Goal: Browse casually: Explore the website without a specific task or goal

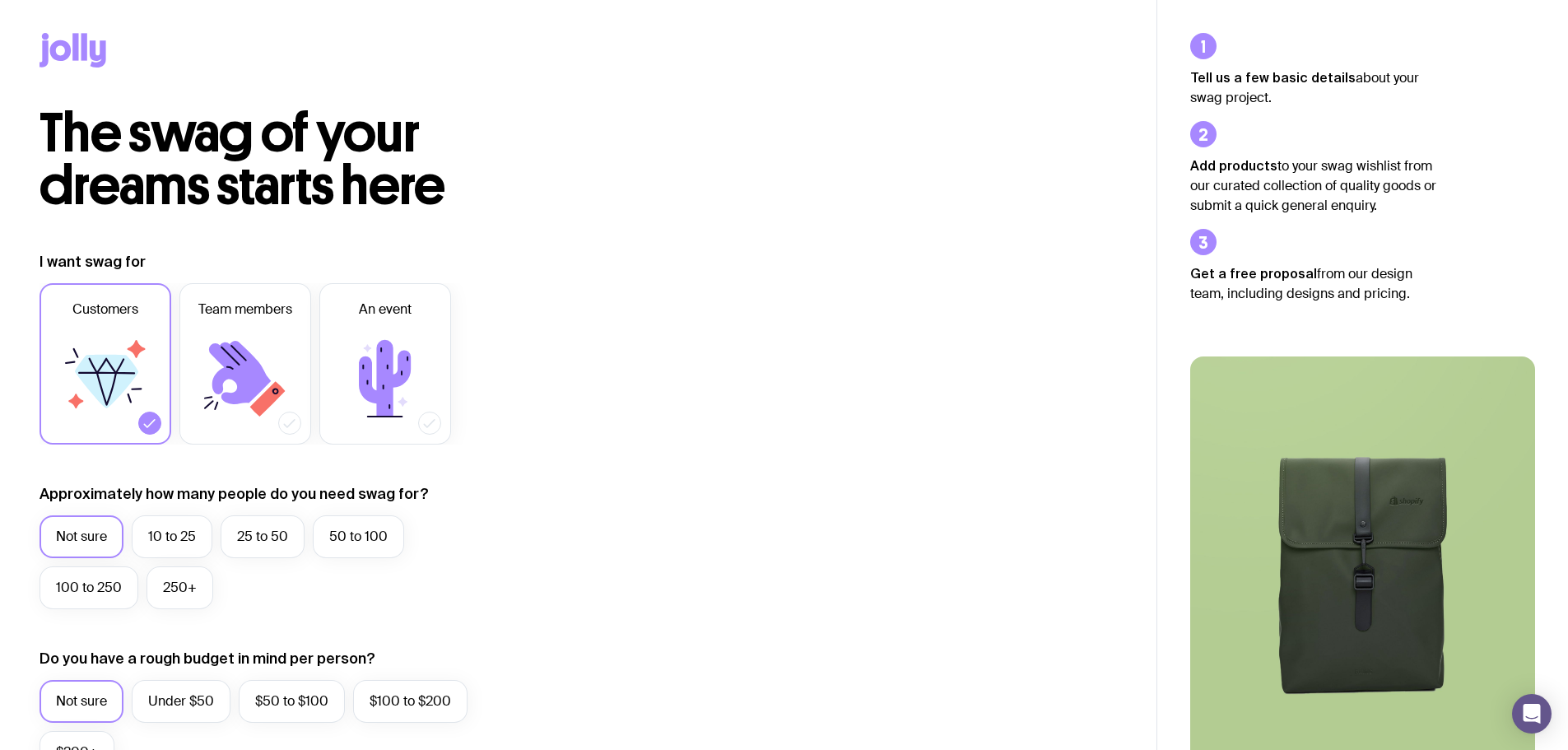
click at [78, 53] on icon at bounding box center [75, 46] width 6 height 27
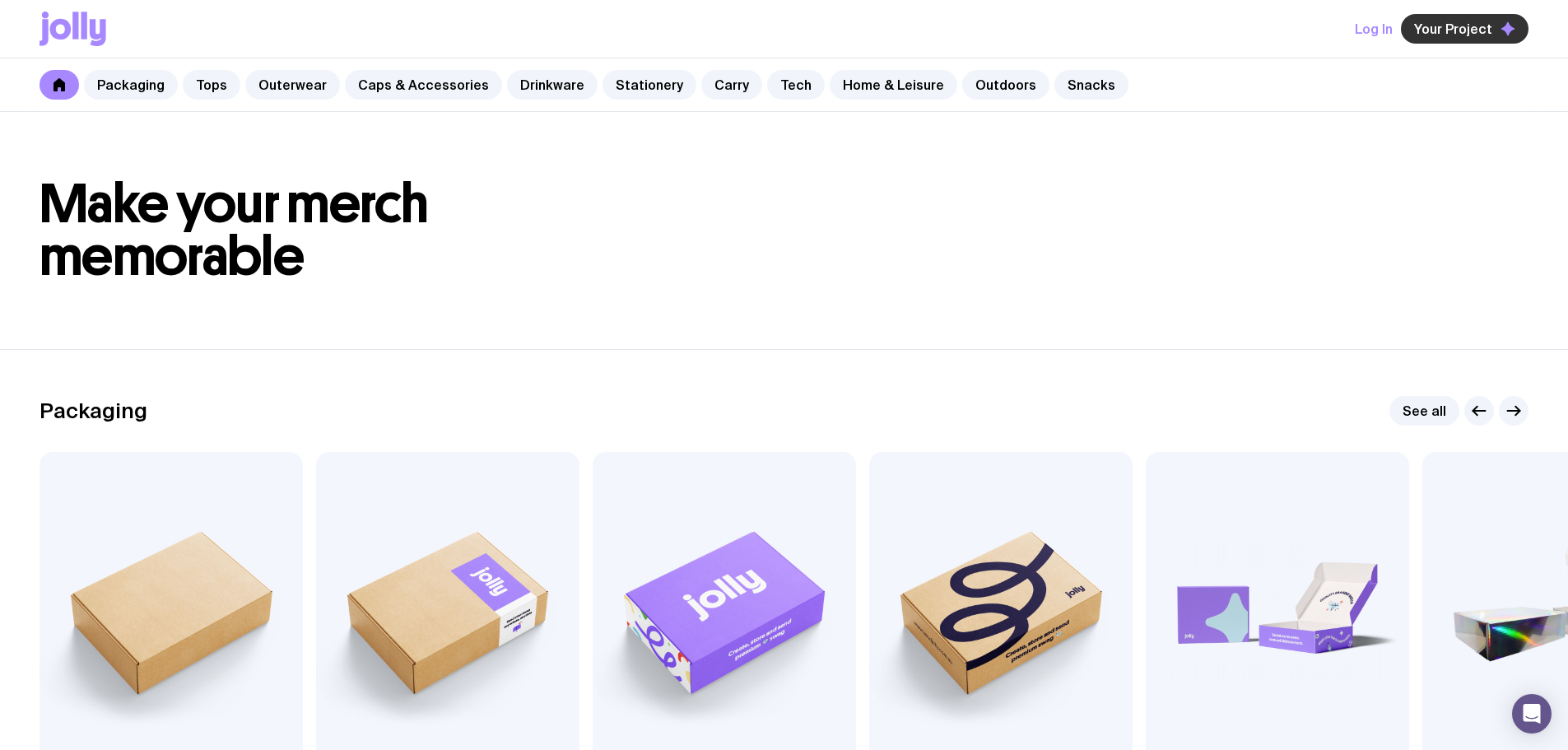
click at [1453, 29] on span "Your Project" at bounding box center [1452, 29] width 78 height 17
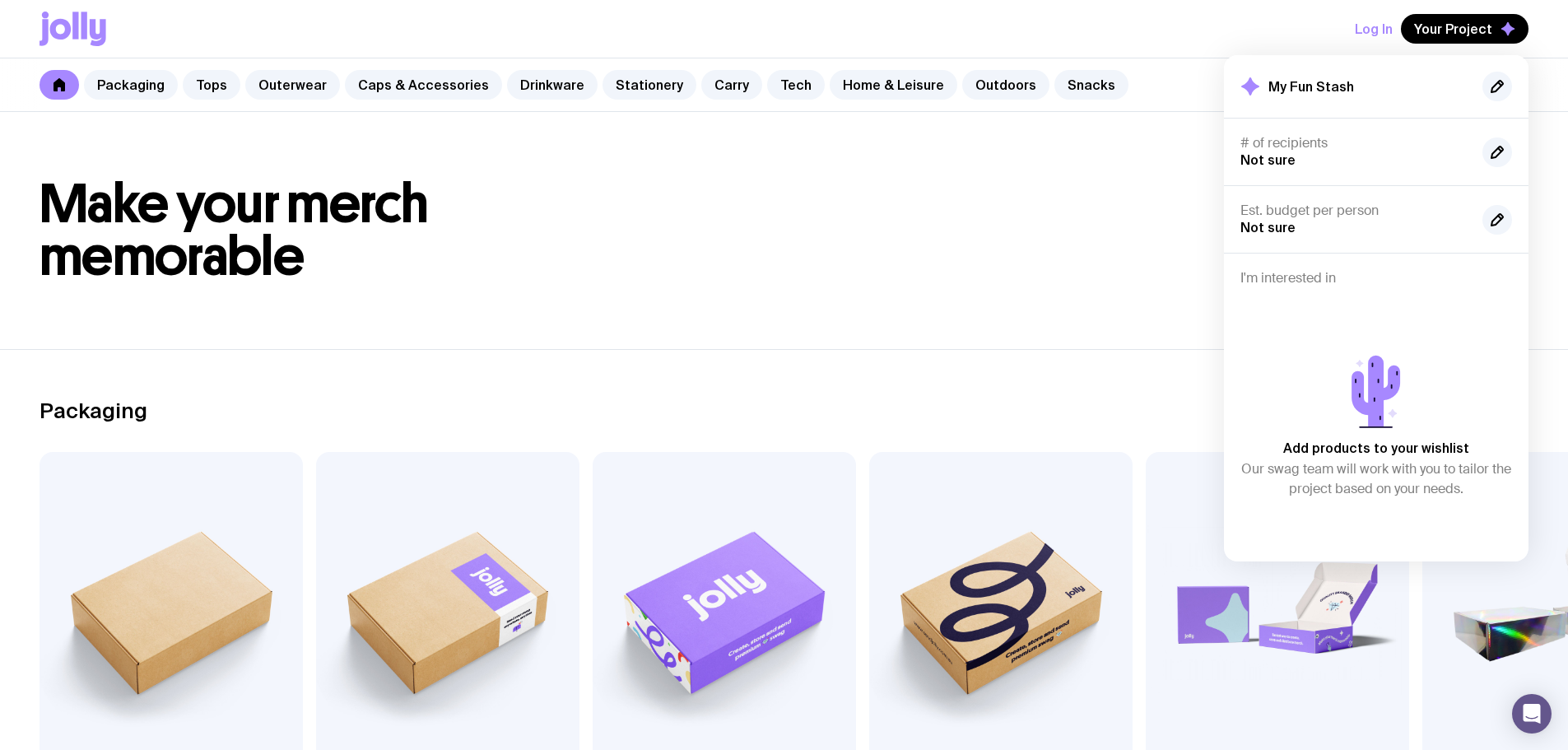
drag, startPoint x: 1136, startPoint y: 224, endPoint x: 1141, endPoint y: 209, distance: 15.8
click at [1135, 221] on h1 "Make your merch memorable" at bounding box center [784, 231] width 1489 height 106
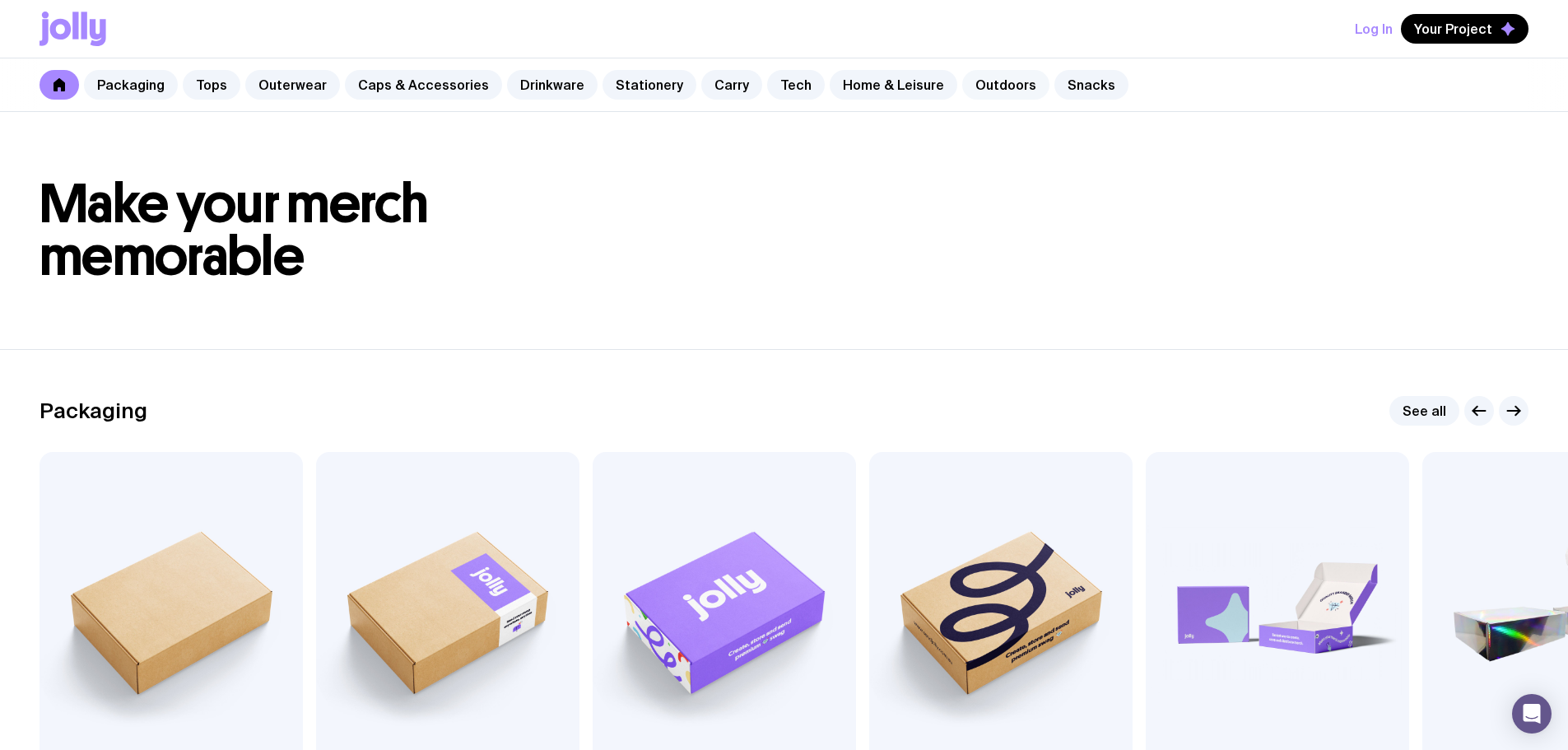
click at [962, 85] on link "Outdoors" at bounding box center [1006, 84] width 87 height 29
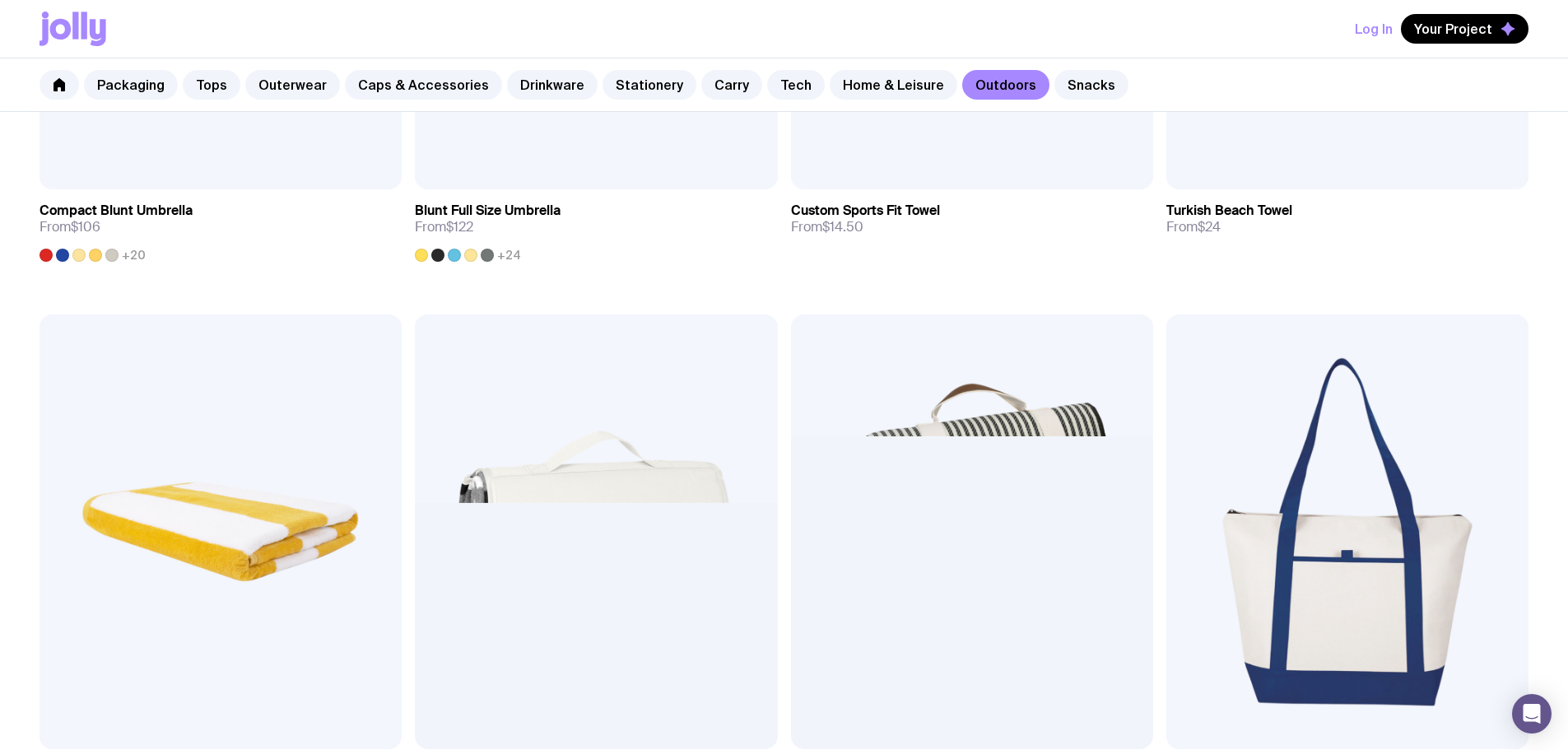
scroll to position [1097, 0]
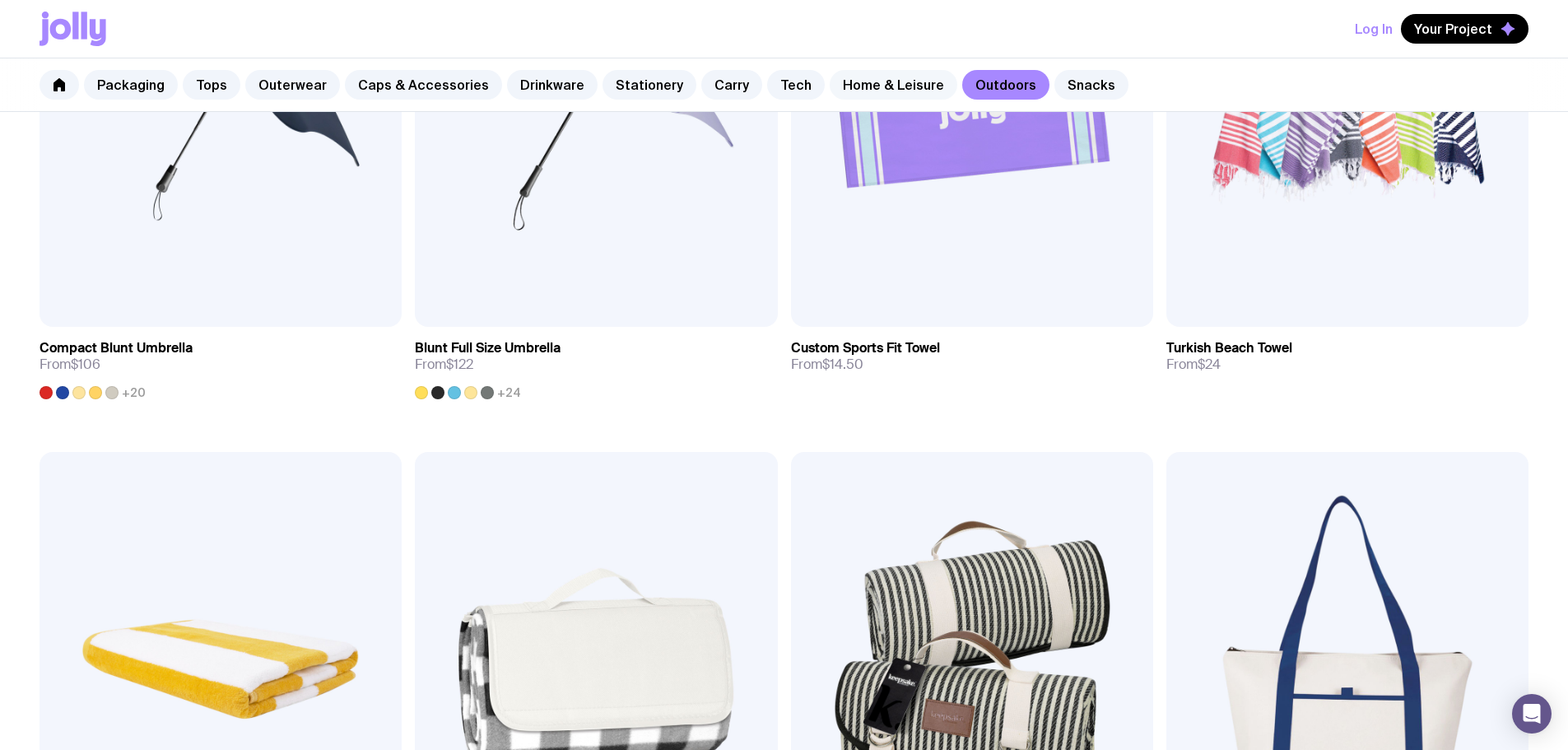
click at [877, 92] on link "Home & Leisure" at bounding box center [893, 84] width 128 height 29
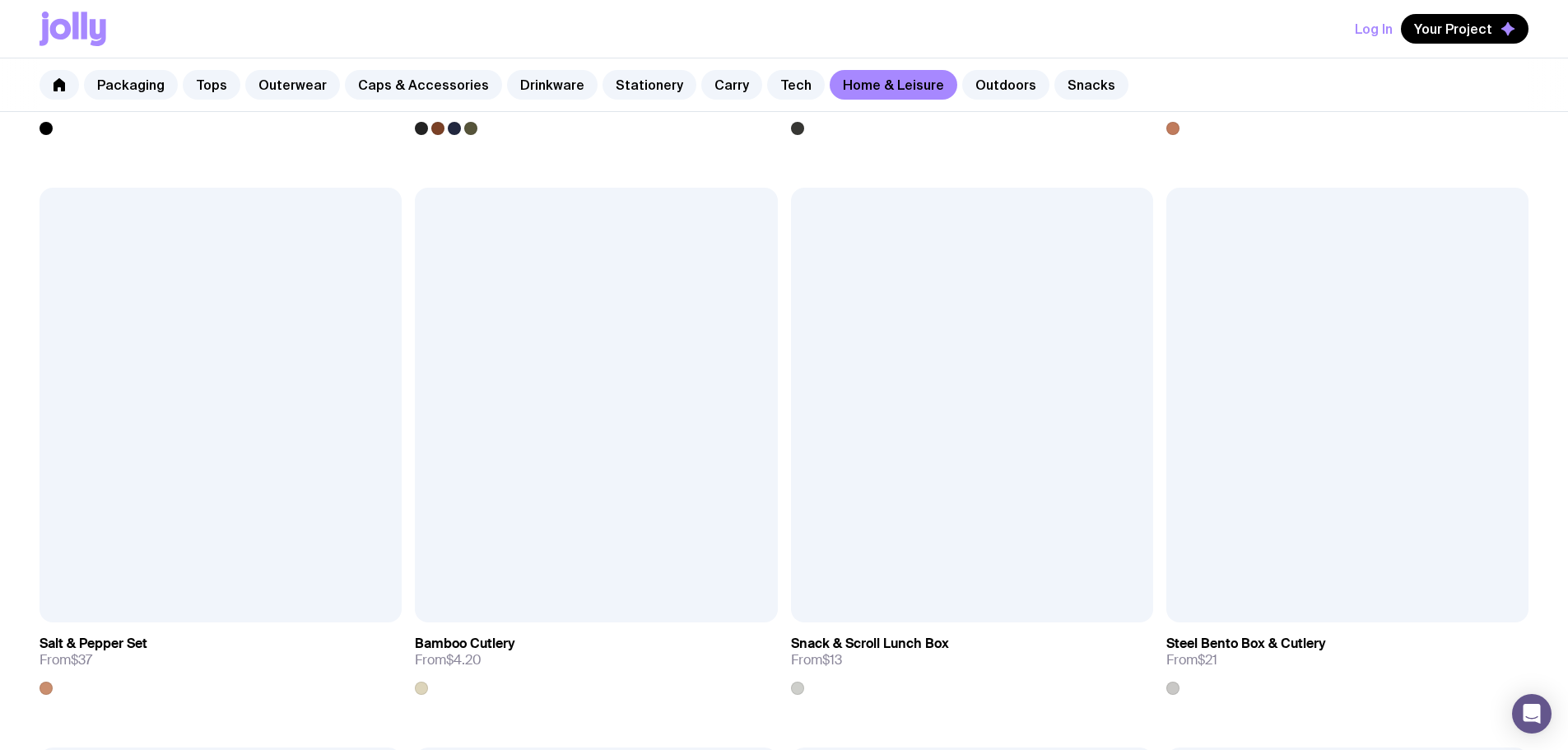
scroll to position [2057, 0]
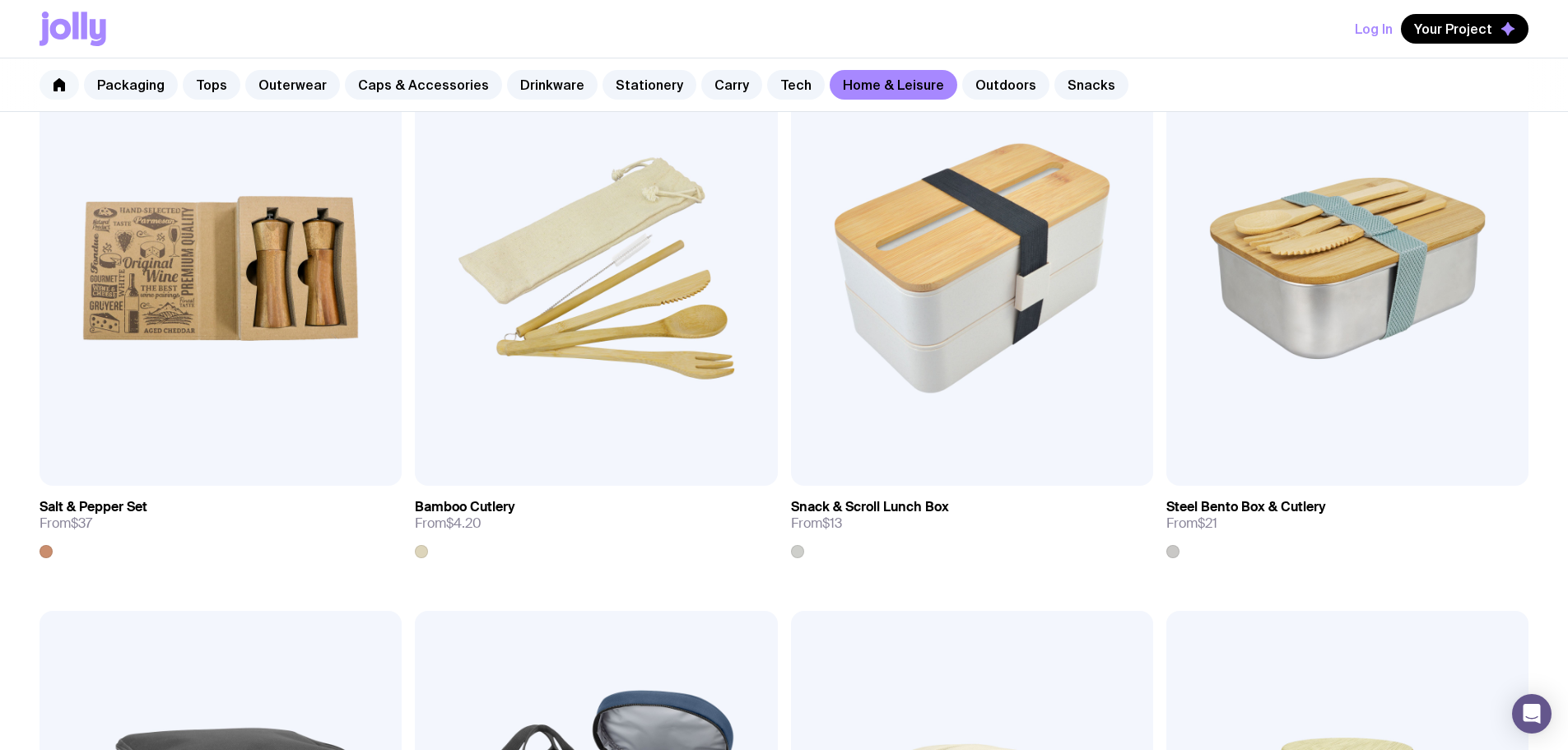
click at [71, 94] on link at bounding box center [59, 84] width 39 height 29
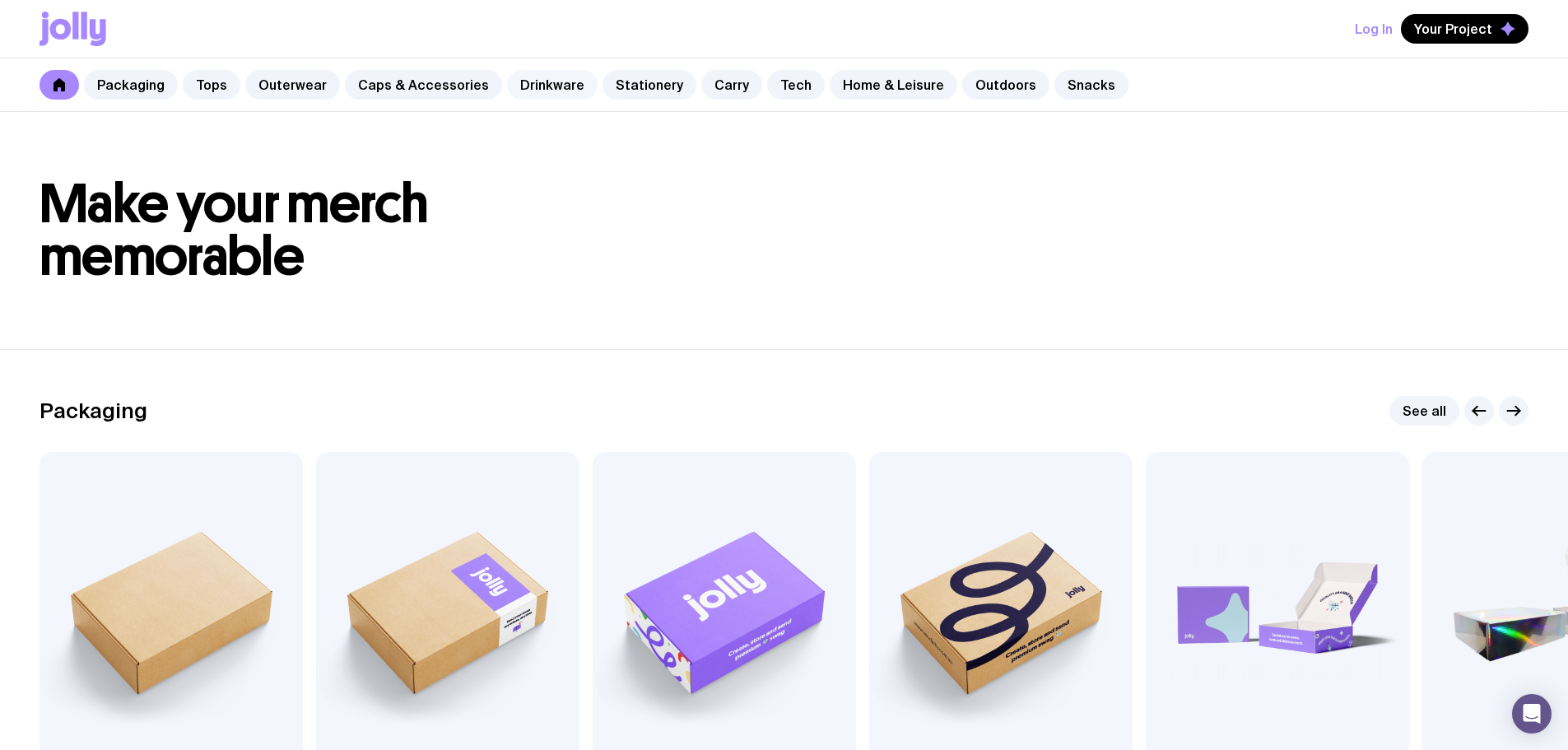
click at [514, 86] on link "Drinkware" at bounding box center [552, 84] width 91 height 29
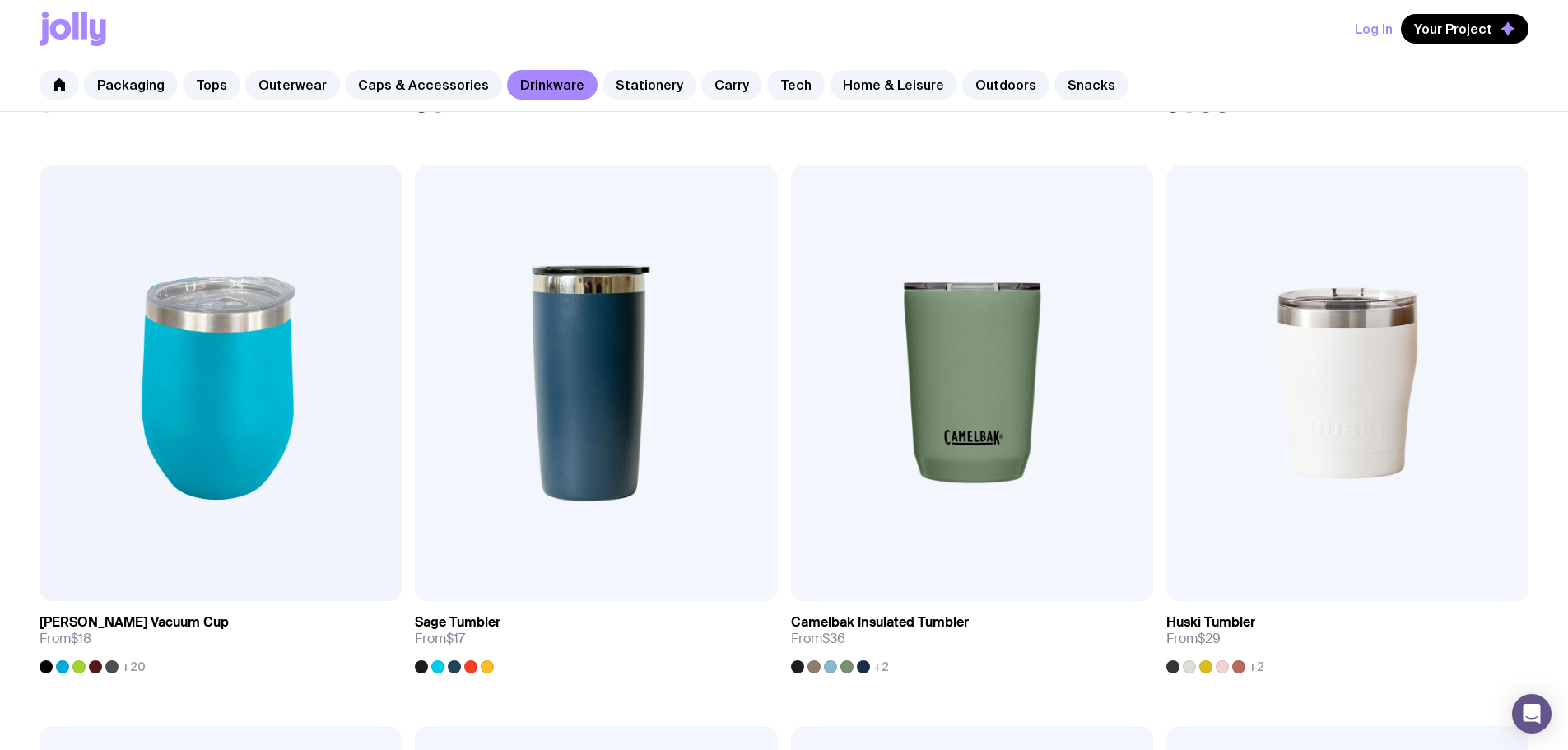
scroll to position [1372, 0]
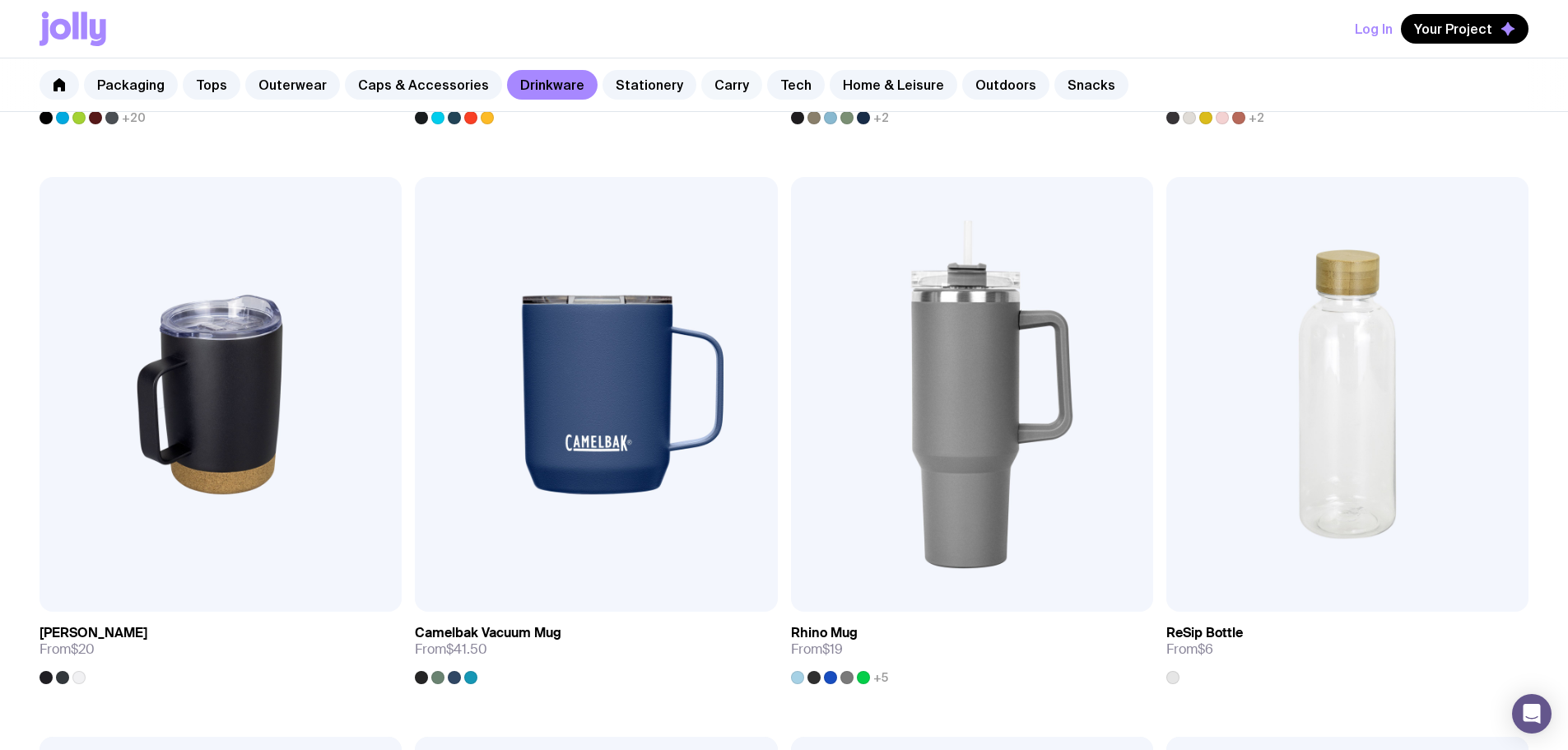
click at [719, 95] on link "Carry" at bounding box center [732, 84] width 61 height 29
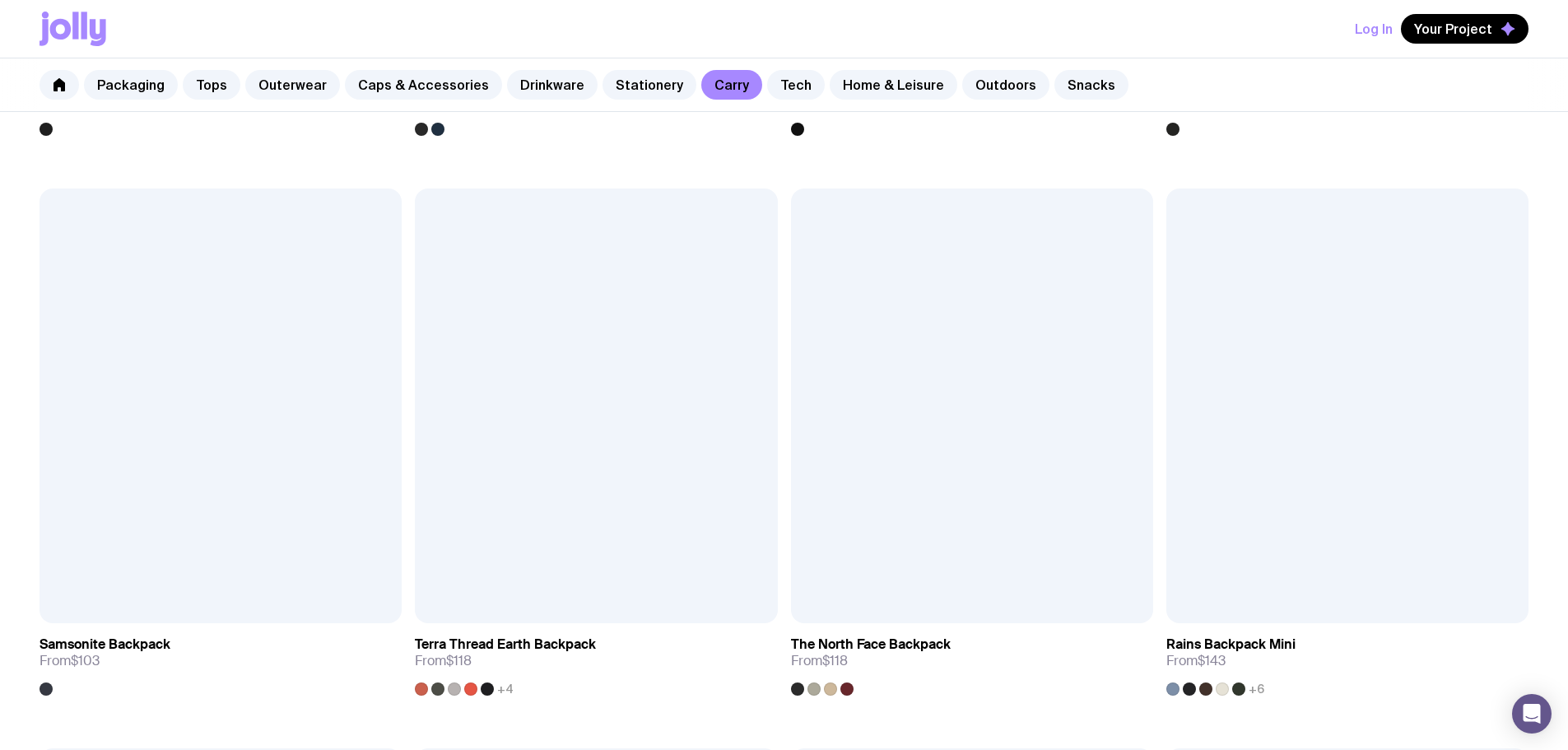
scroll to position [2331, 0]
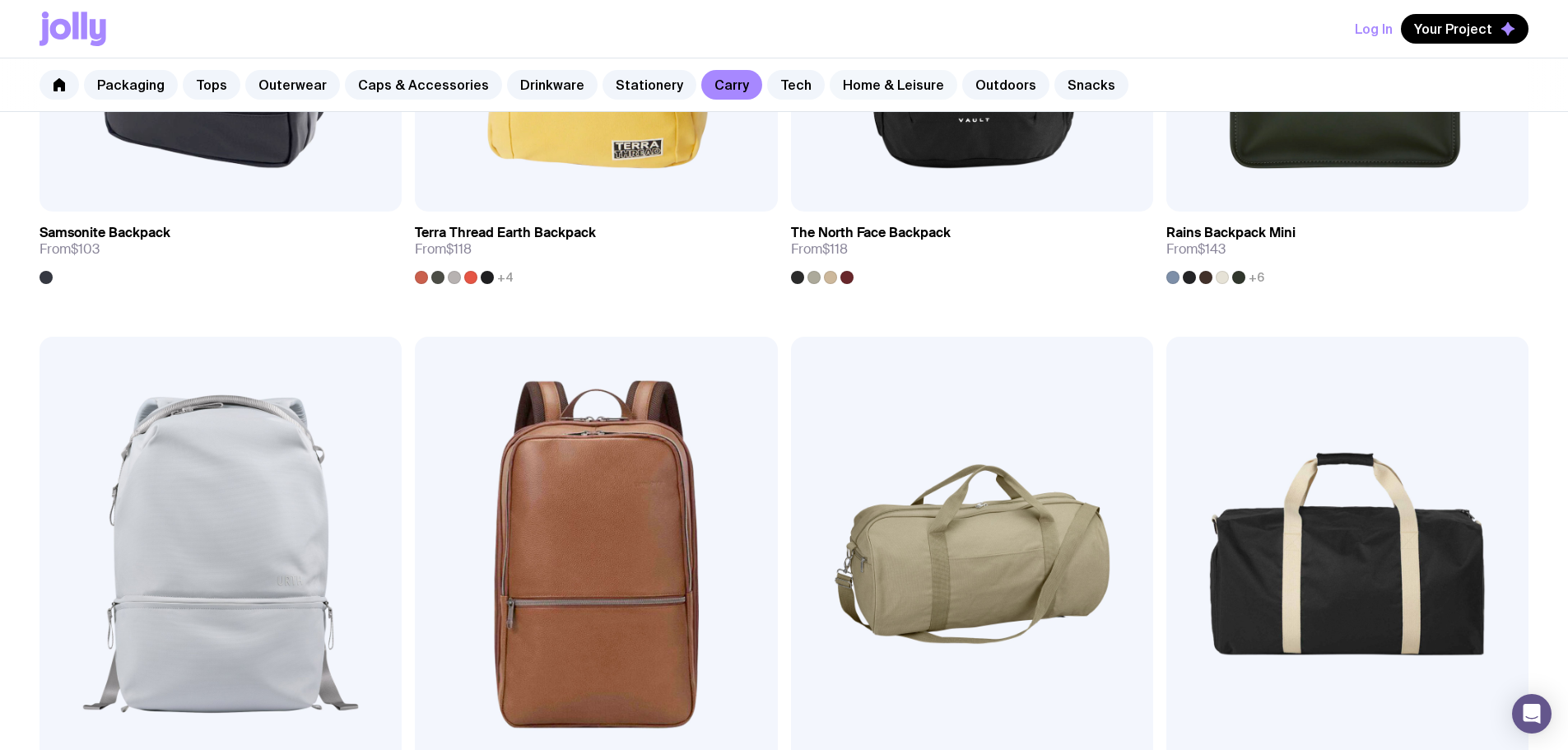
click at [858, 86] on link "Home & Leisure" at bounding box center [893, 84] width 128 height 29
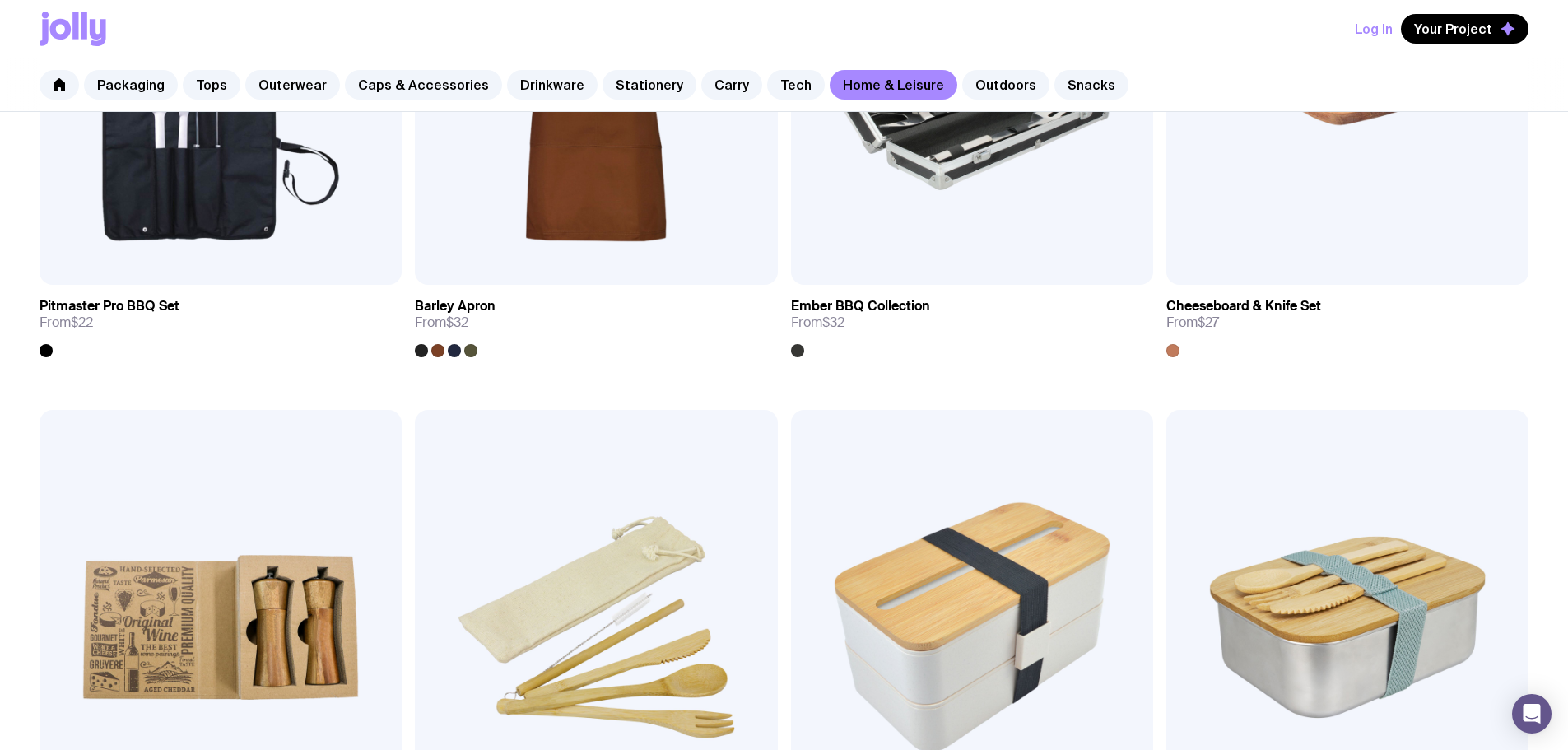
scroll to position [1646, 0]
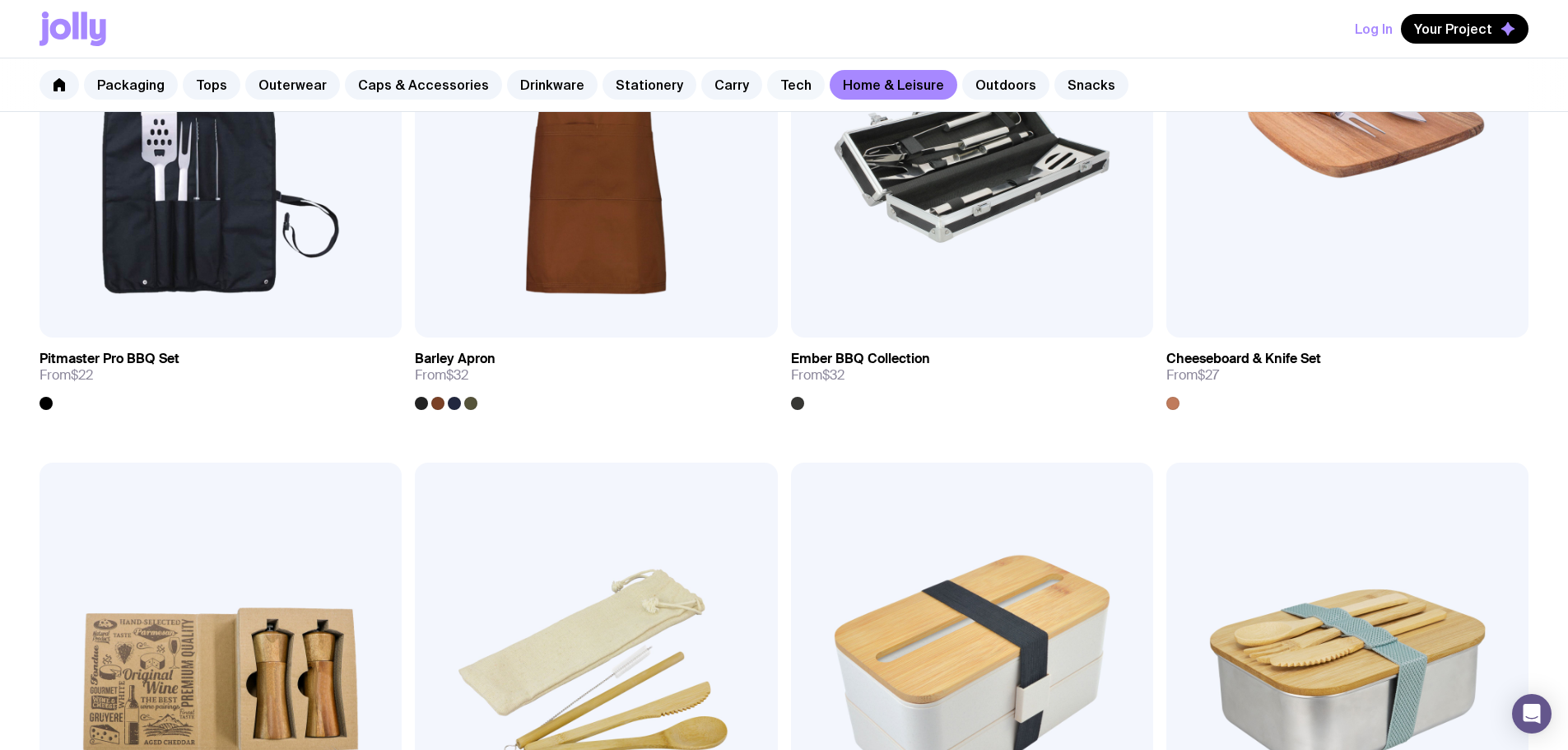
click at [793, 89] on link "Tech" at bounding box center [795, 84] width 58 height 29
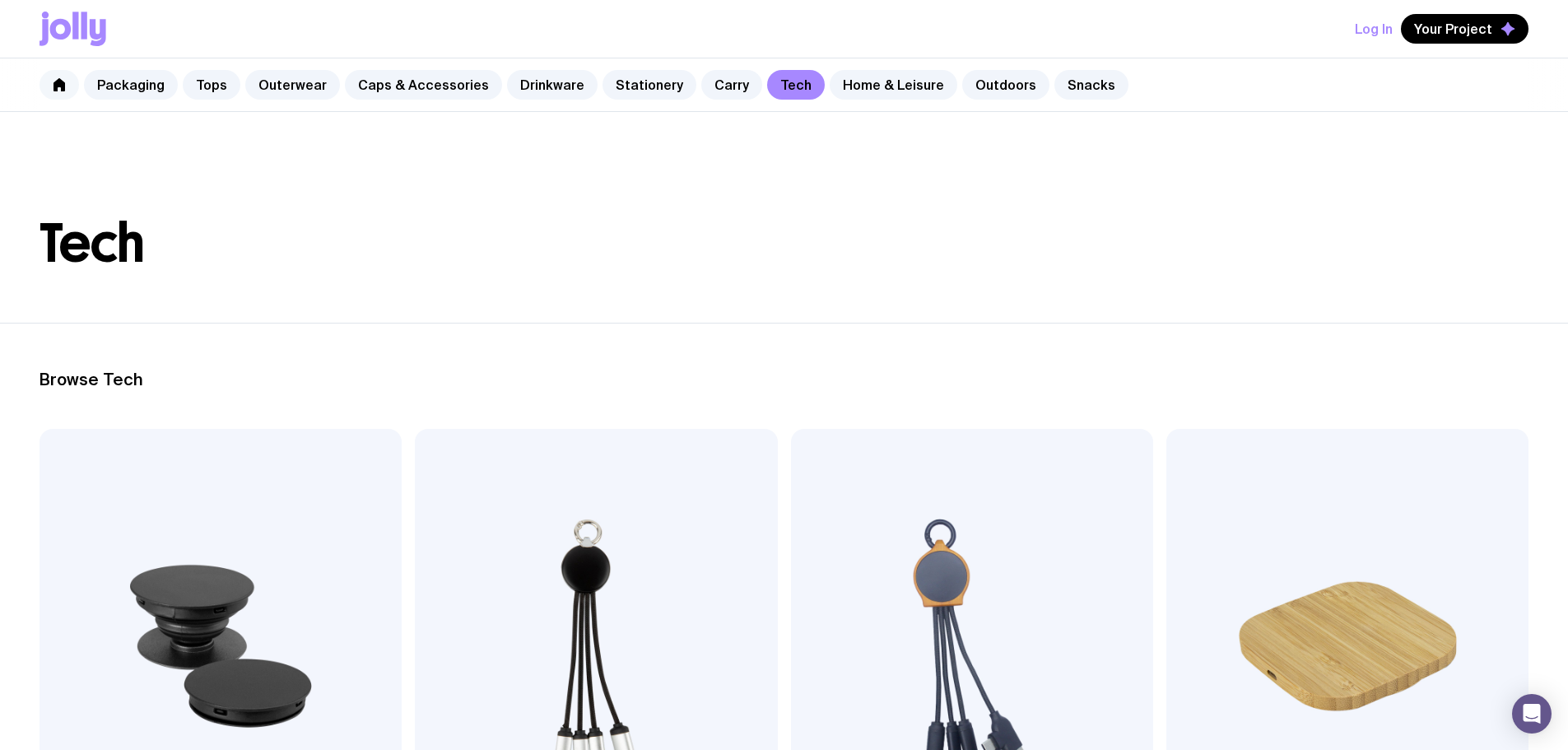
click at [46, 81] on link at bounding box center [59, 84] width 39 height 29
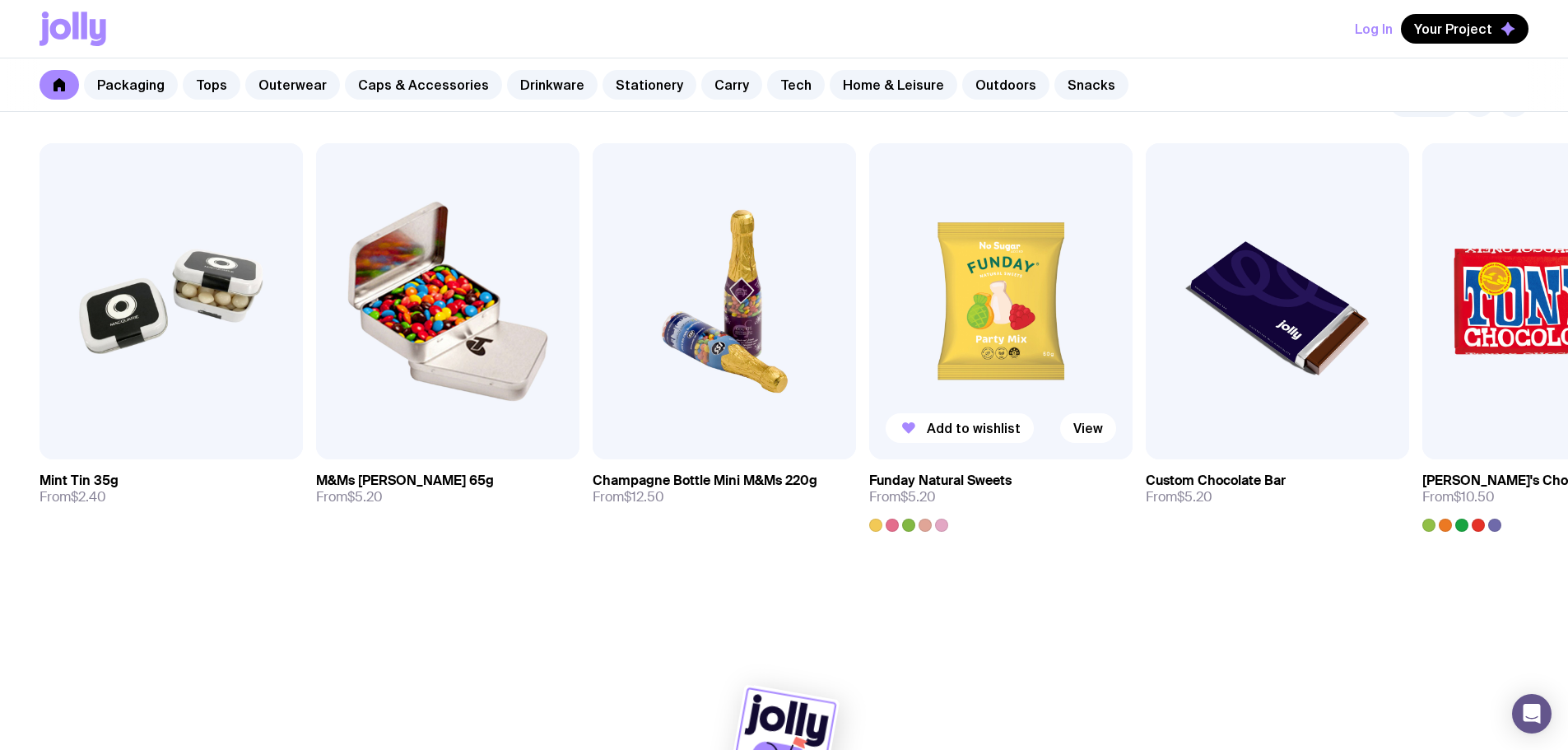
scroll to position [5678, 0]
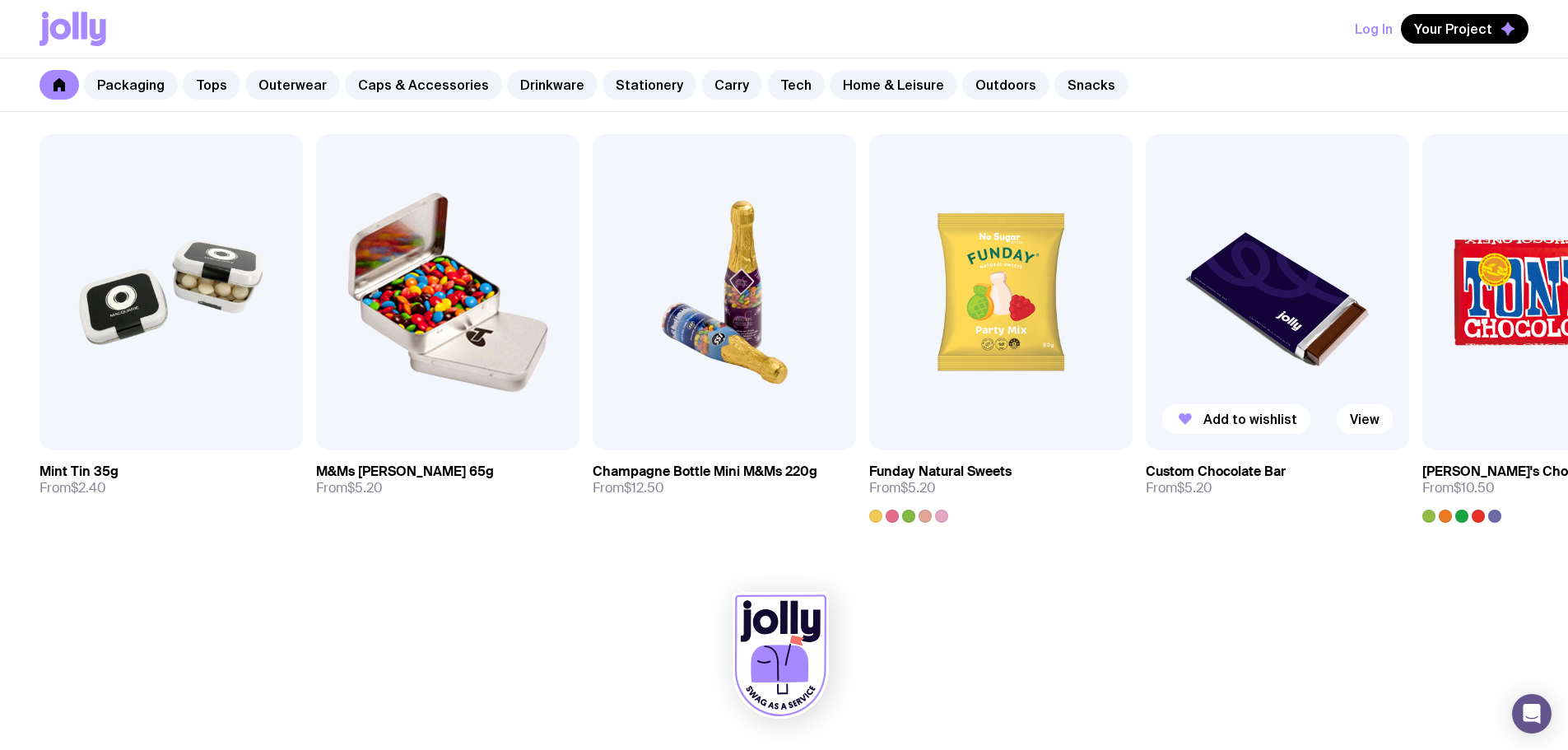
drag, startPoint x: 966, startPoint y: 430, endPoint x: 292, endPoint y: 473, distance: 675.4
click at [1145, 471] on div "Add to wishlist View Custom Chocolate Bar From $5.20" at bounding box center [1277, 328] width 263 height 388
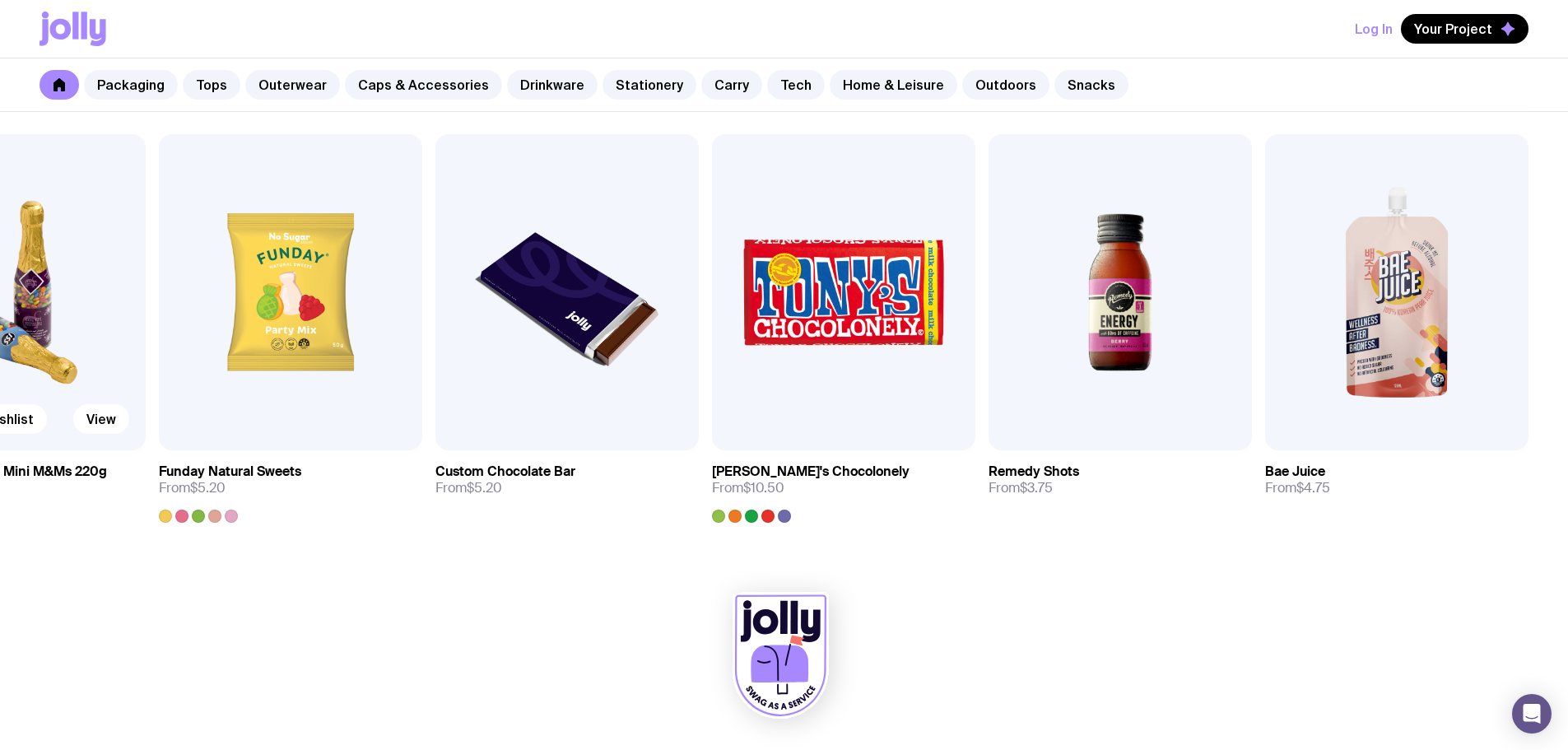
drag, startPoint x: 1303, startPoint y: 356, endPoint x: 0, endPoint y: 404, distance: 1303.9
click at [39, 406] on div "Add to wishlist View Mint Tin 35g From $2.40 Add to wishlist View M&Ms [PERSON_…" at bounding box center [784, 328] width 1489 height 388
